Goal: Find specific page/section: Find specific page/section

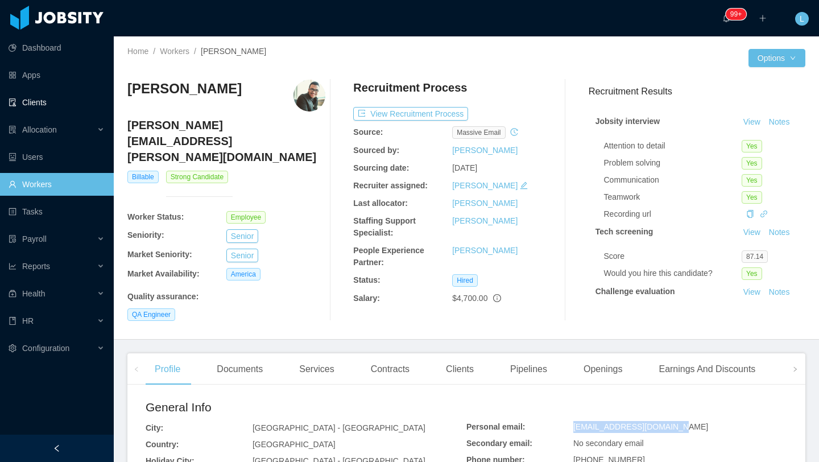
click at [53, 101] on link "Clients" at bounding box center [57, 102] width 96 height 23
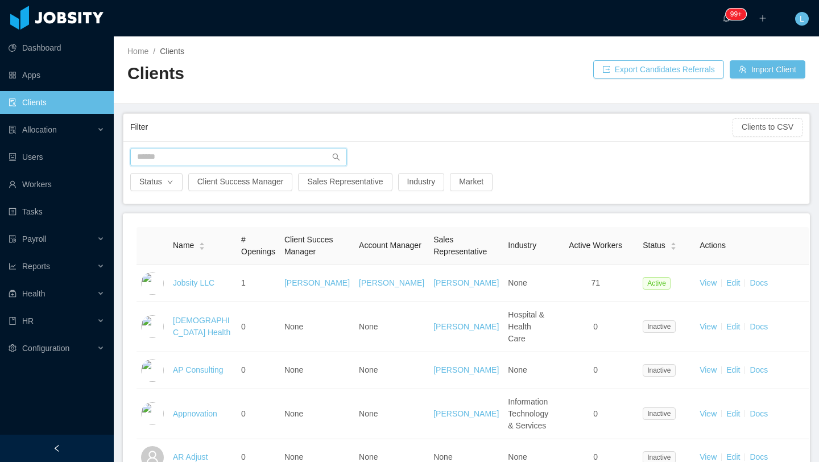
click at [177, 154] on input "text" at bounding box center [238, 157] width 217 height 18
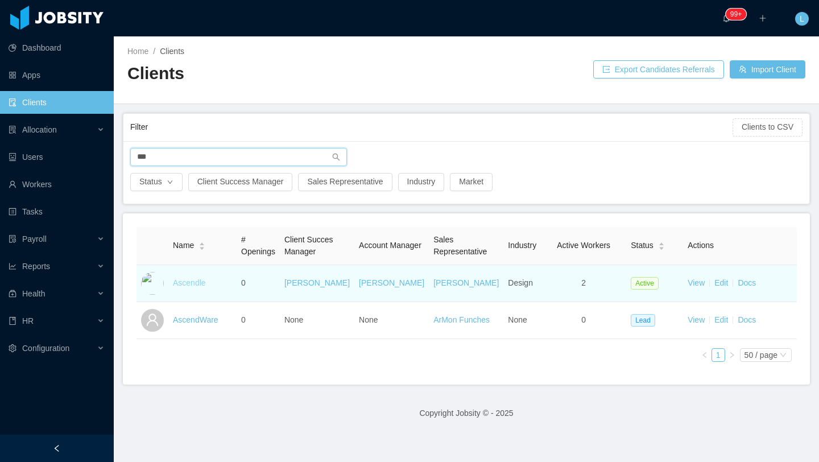
type input "***"
click at [195, 282] on link "Ascendle" at bounding box center [189, 282] width 33 height 9
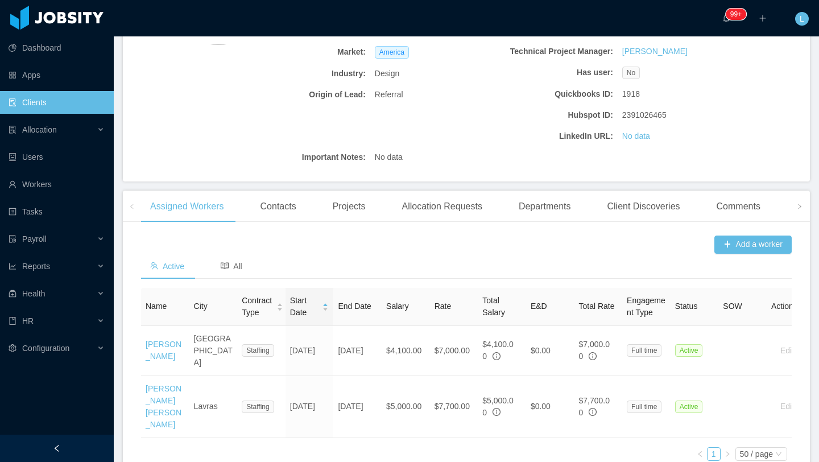
scroll to position [253, 0]
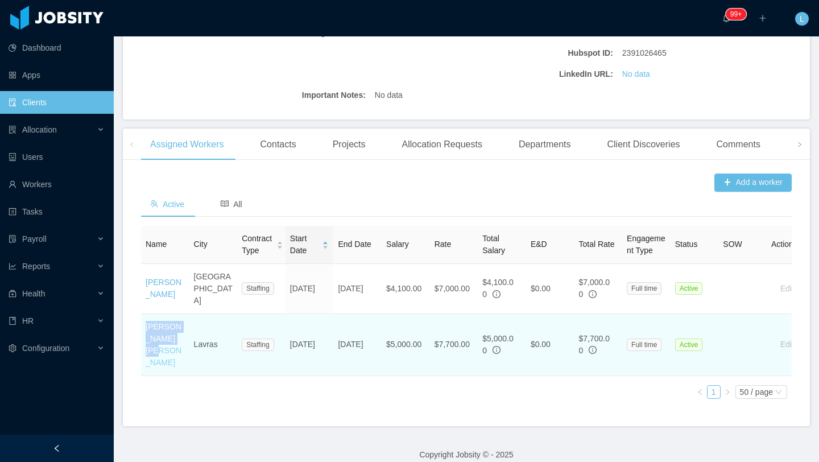
drag, startPoint x: 170, startPoint y: 352, endPoint x: 147, endPoint y: 325, distance: 34.7
click at [147, 325] on td "[PERSON_NAME] [PERSON_NAME]" at bounding box center [165, 345] width 48 height 62
copy link "[PERSON_NAME] [PERSON_NAME]"
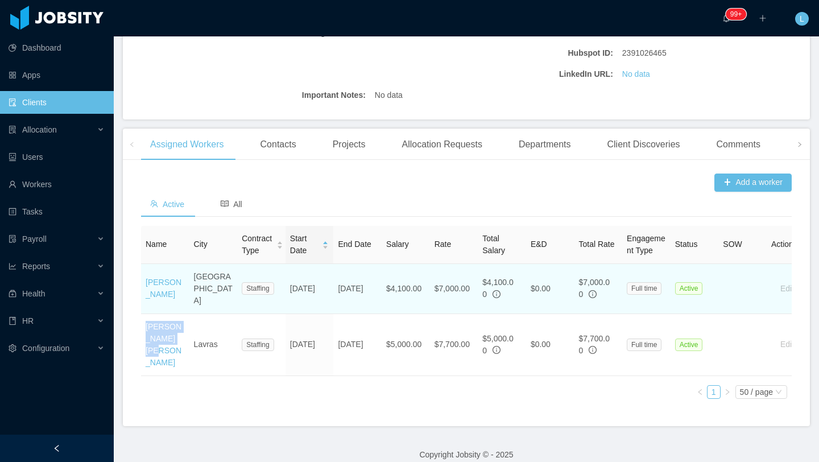
drag, startPoint x: 164, startPoint y: 299, endPoint x: 141, endPoint y: 282, distance: 28.9
click at [141, 282] on td "[PERSON_NAME]" at bounding box center [165, 289] width 48 height 50
click at [179, 298] on td "[PERSON_NAME]" at bounding box center [165, 289] width 48 height 50
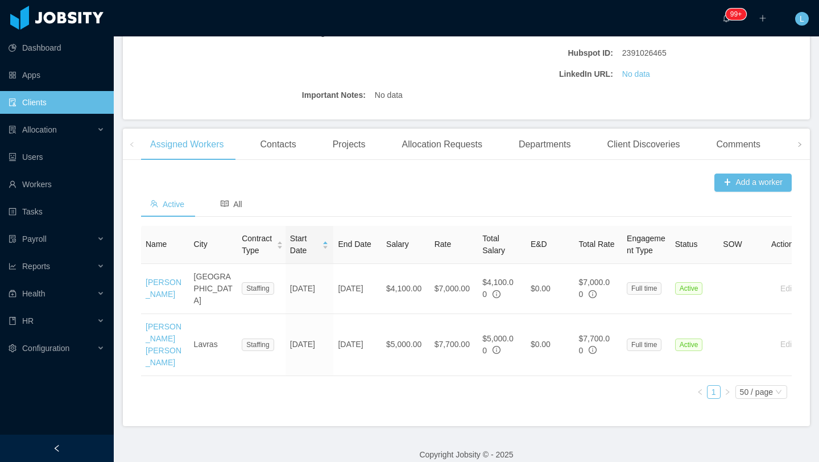
drag, startPoint x: 165, startPoint y: 303, endPoint x: 141, endPoint y: 277, distance: 35.4
click at [141, 277] on div "Add a worker Active All Name City Contract Type Start Date End Date Salary Rate…" at bounding box center [466, 297] width 687 height 257
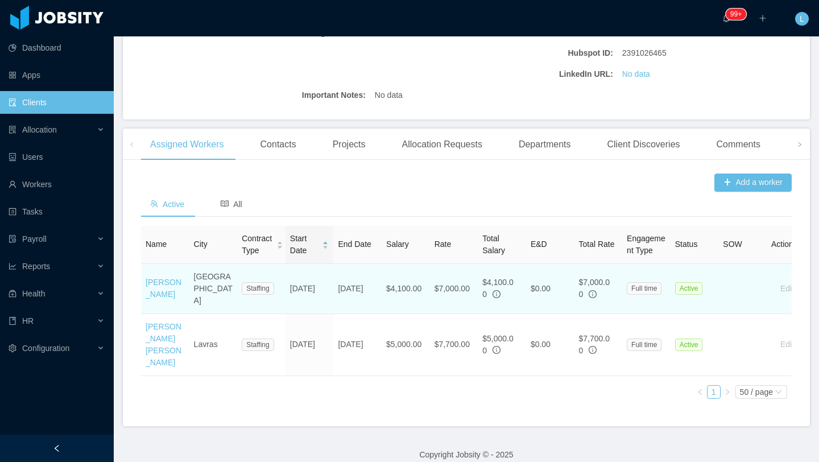
click at [176, 303] on td "[PERSON_NAME]" at bounding box center [165, 289] width 48 height 50
drag, startPoint x: 168, startPoint y: 302, endPoint x: 145, endPoint y: 279, distance: 31.8
click at [145, 279] on td "[PERSON_NAME]" at bounding box center [165, 289] width 48 height 50
copy link "[PERSON_NAME]"
